Goal: Task Accomplishment & Management: Check status

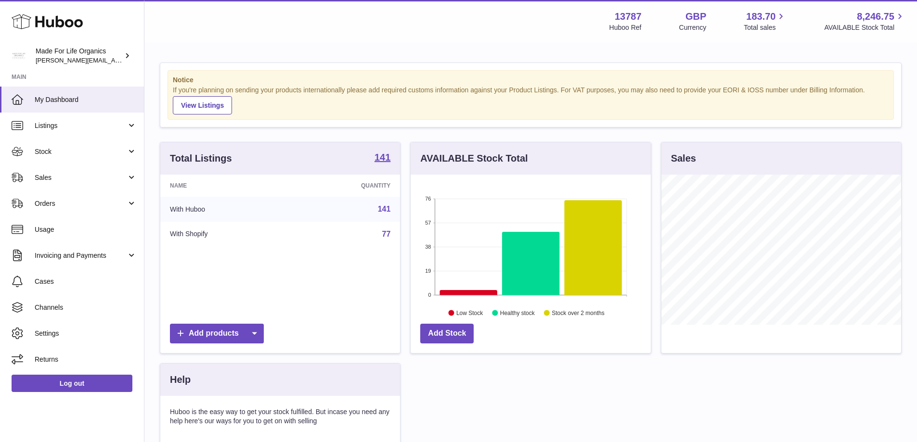
scroll to position [150, 240]
click at [39, 149] on span "Stock" at bounding box center [81, 151] width 92 height 9
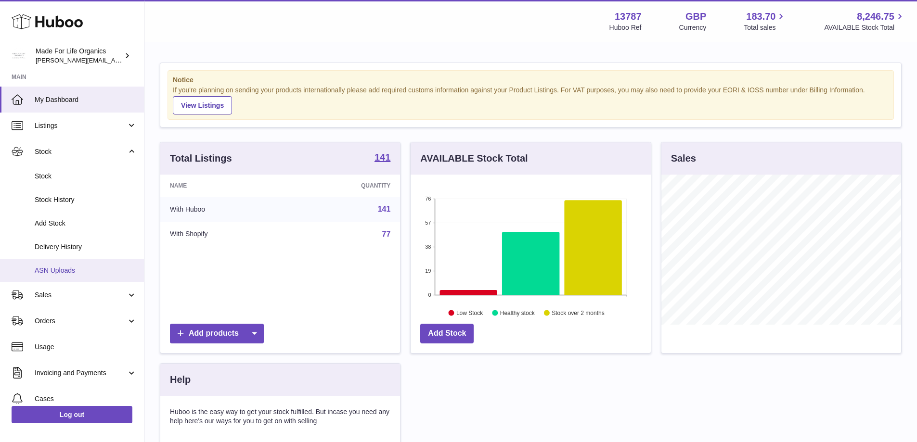
click at [48, 269] on span "ASN Uploads" at bounding box center [86, 270] width 102 height 9
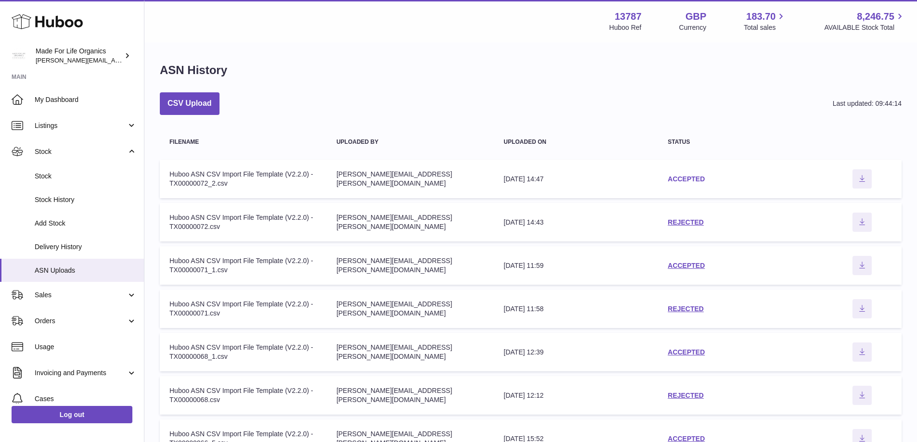
click at [702, 179] on link "ACCEPTED" at bounding box center [686, 179] width 37 height 8
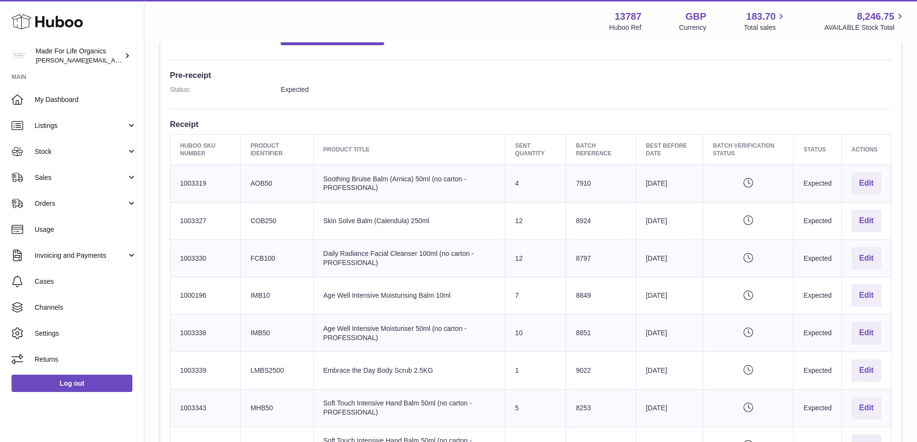
scroll to position [241, 0]
click at [63, 156] on span "Stock" at bounding box center [81, 151] width 92 height 9
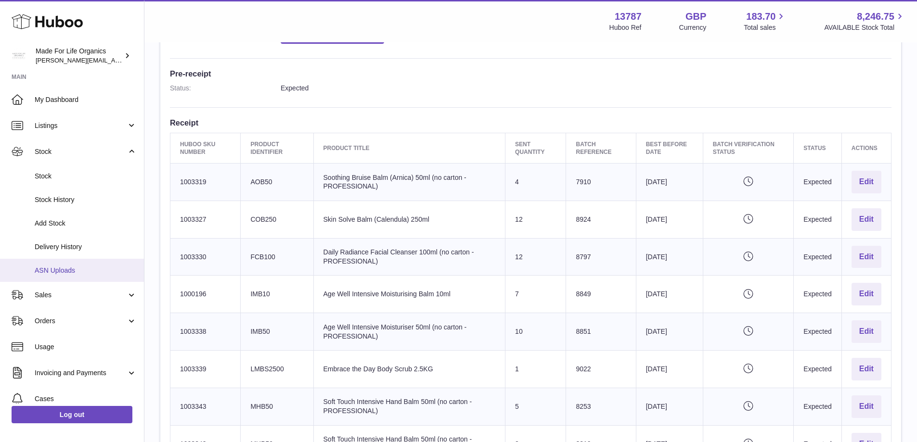
click at [44, 273] on span "ASN Uploads" at bounding box center [86, 270] width 102 height 9
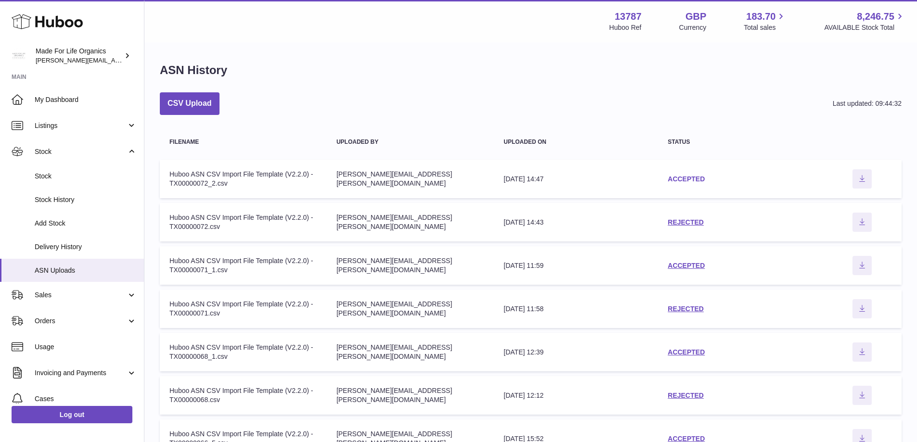
click at [687, 180] on link "ACCEPTED" at bounding box center [686, 179] width 37 height 8
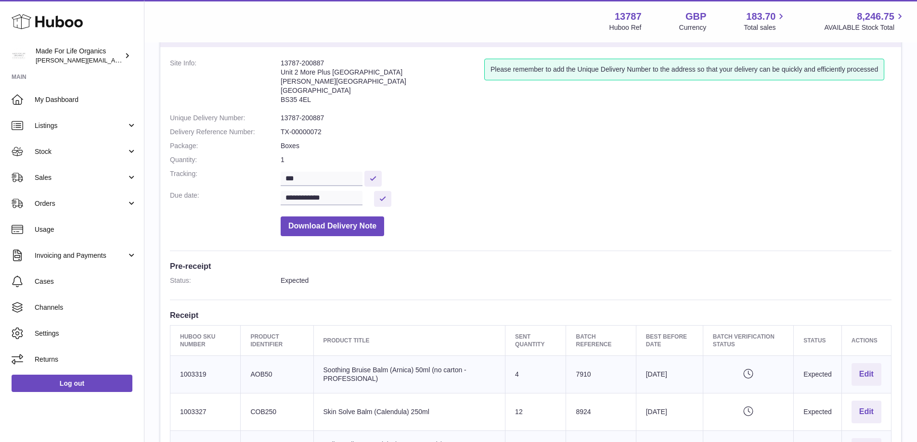
scroll to position [96, 0]
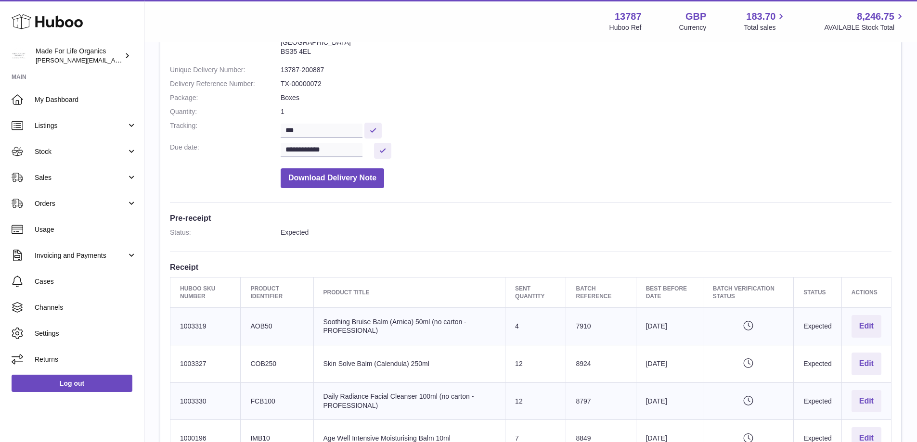
click at [616, 150] on dd "**********" at bounding box center [586, 151] width 611 height 16
click at [536, 169] on dd "Download Delivery Note" at bounding box center [586, 176] width 611 height 25
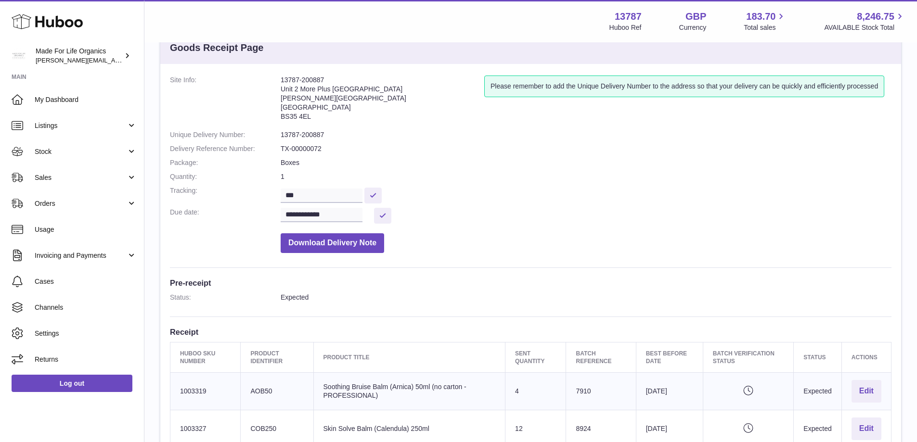
scroll to position [48, 0]
